Goal: Task Accomplishment & Management: Manage account settings

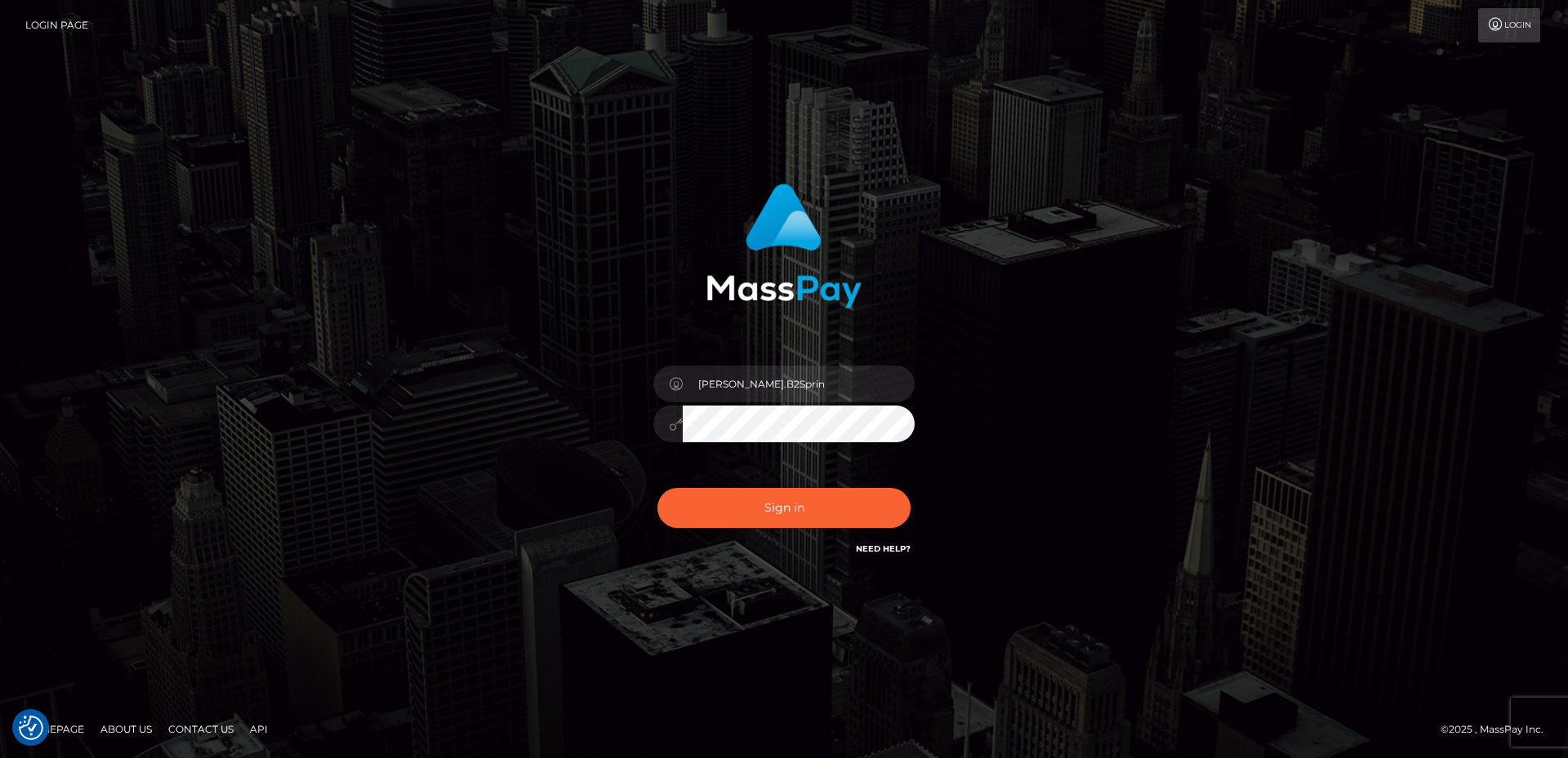
click at [848, 521] on button "Sign in" at bounding box center [784, 508] width 253 height 40
type input "[PERSON_NAME].B2Sprin"
click at [761, 518] on button "Sign in" at bounding box center [784, 508] width 253 height 40
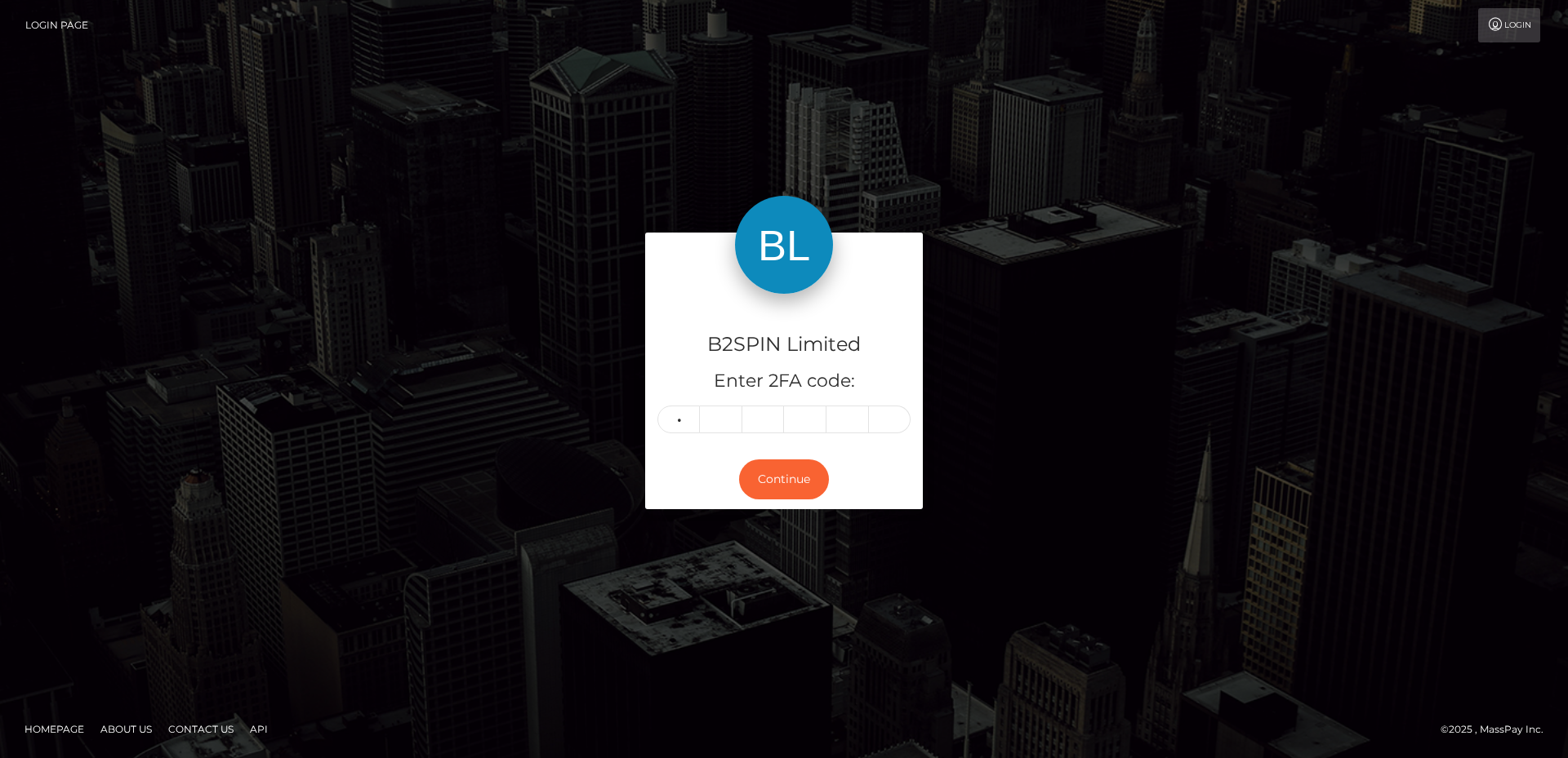
type input "6"
type input "9"
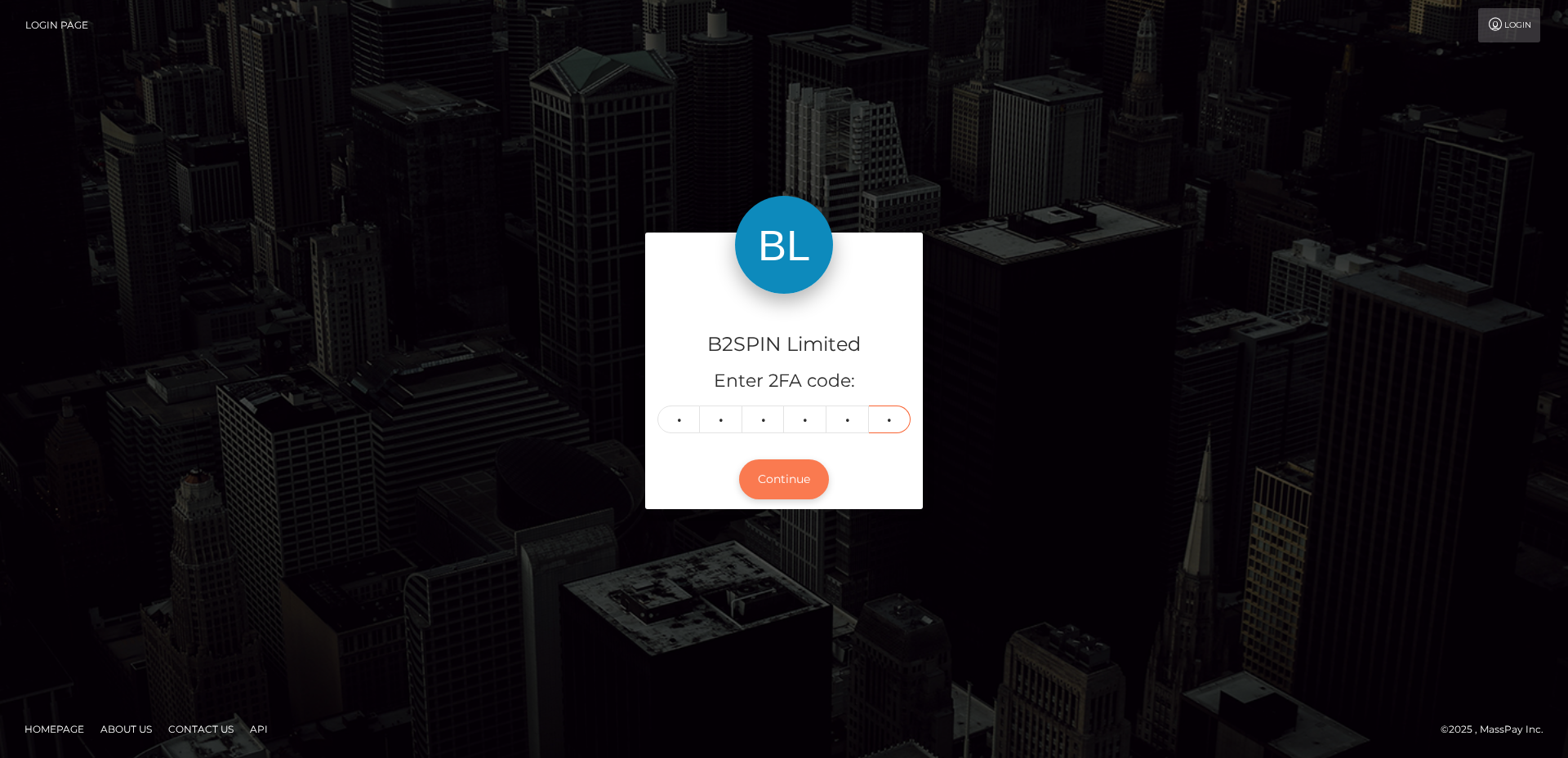
type input "0"
click at [788, 472] on button "Continue" at bounding box center [784, 480] width 90 height 40
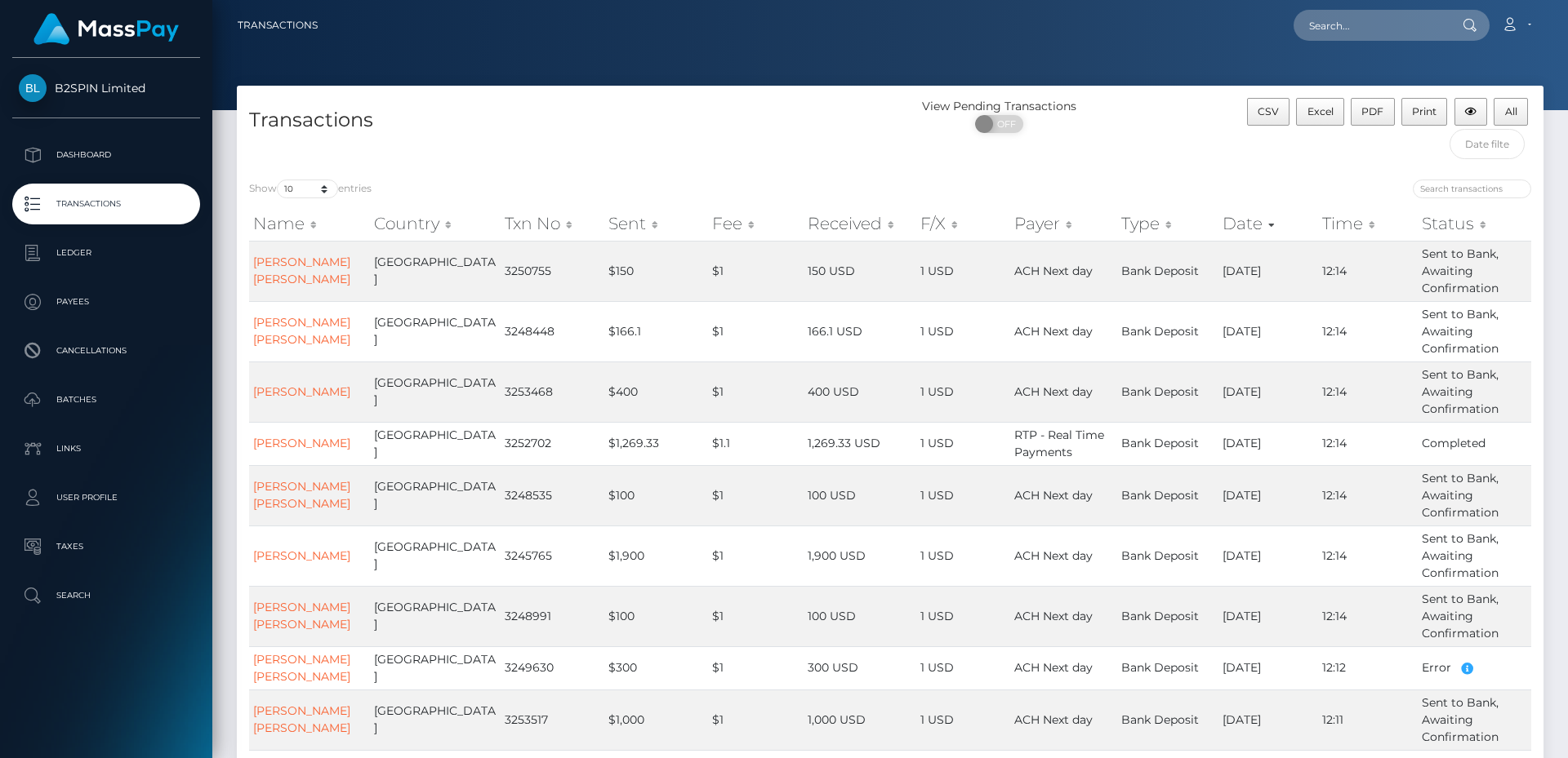
click at [655, 3] on nav "Transactions Loading... Loading... Account Logout" at bounding box center [889, 25] width 1355 height 51
click at [317, 194] on select "10 25 50 100 250 500 1,000 3,500" at bounding box center [307, 189] width 61 height 19
select select "3500"
click at [278, 180] on select "10 25 50 100 250 500 1,000 3,500" at bounding box center [307, 189] width 61 height 19
click at [1159, 99] on div "View Pending Transactions ON OFF" at bounding box center [1053, 119] width 327 height 43
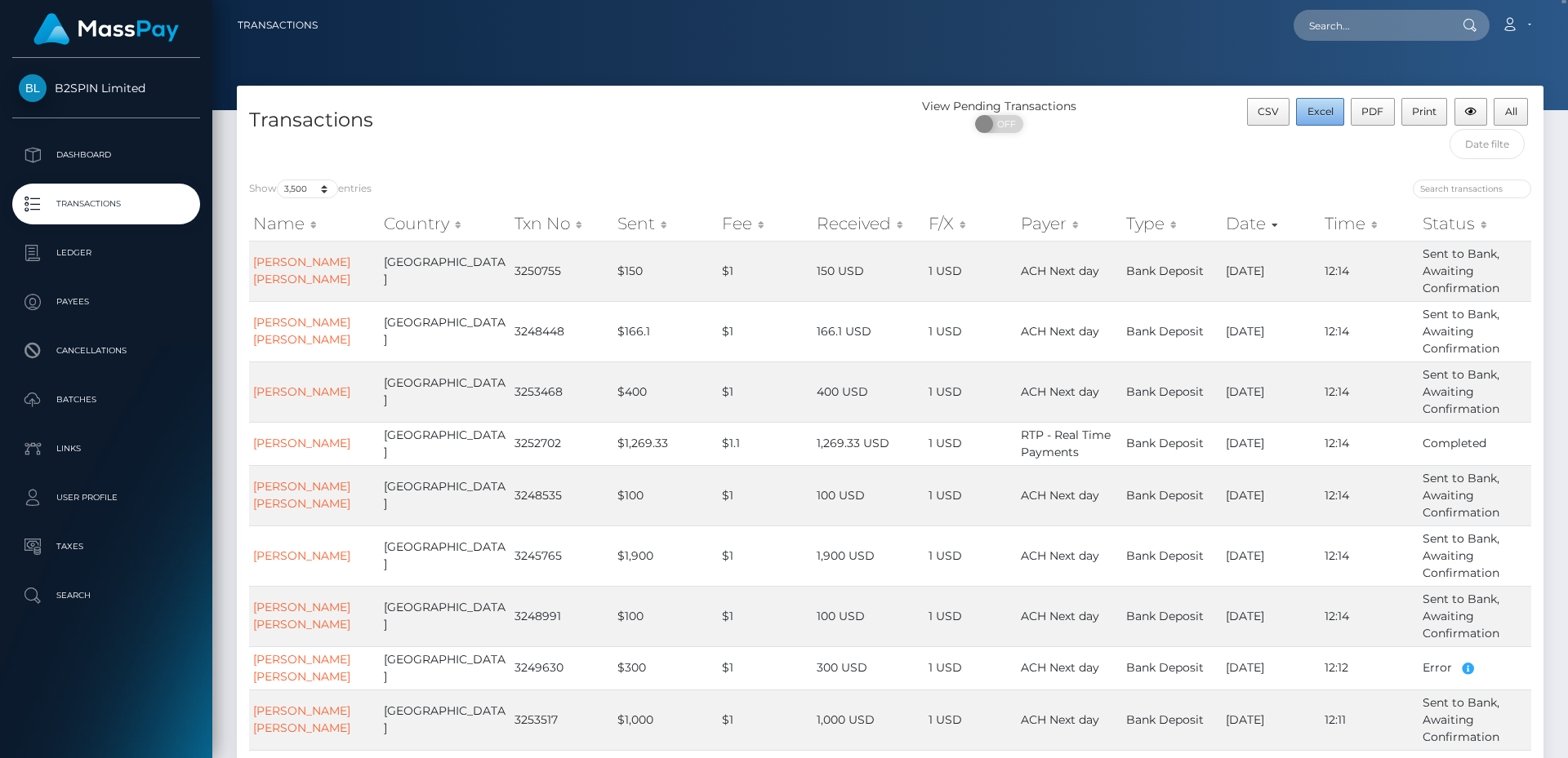
click at [1325, 118] on span "Excel" at bounding box center [1321, 111] width 26 height 12
